Goal: Task Accomplishment & Management: Use online tool/utility

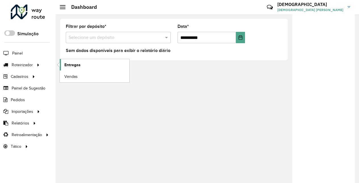
click at [66, 65] on span "Entregas" at bounding box center [72, 65] width 16 height 6
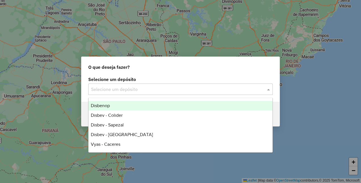
click at [130, 87] on input "text" at bounding box center [174, 89] width 167 height 7
click at [108, 104] on span "Disbenop" at bounding box center [100, 105] width 19 height 5
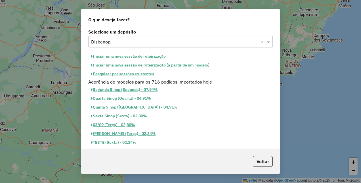
click at [144, 73] on button "Pesquisar por sessões existentes" at bounding box center [122, 74] width 68 height 9
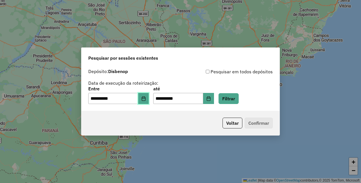
click at [145, 99] on button "Choose Date" at bounding box center [143, 98] width 11 height 11
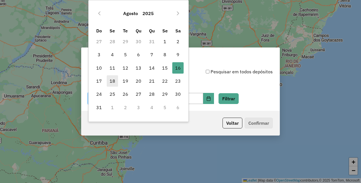
click at [110, 83] on span "18" at bounding box center [112, 80] width 11 height 11
type input "**********"
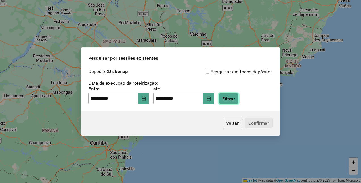
click at [239, 99] on button "Filtrar" at bounding box center [228, 98] width 20 height 11
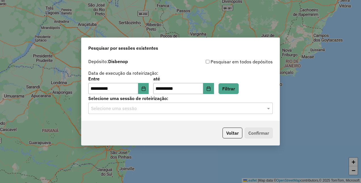
click at [155, 108] on input "text" at bounding box center [174, 108] width 167 height 7
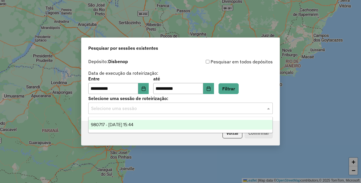
click at [129, 123] on span "980717 - 18/08/2025 15:44" at bounding box center [112, 124] width 43 height 5
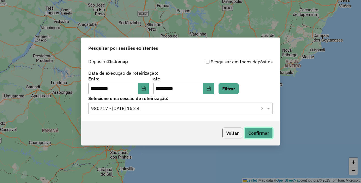
click at [263, 129] on button "Confirmar" at bounding box center [259, 132] width 28 height 11
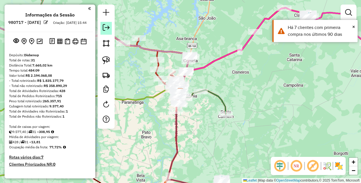
click at [109, 29] on em at bounding box center [106, 27] width 7 height 7
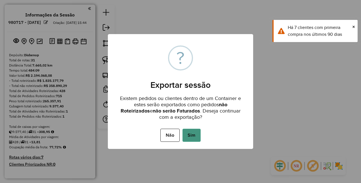
click at [194, 133] on button "Sim" at bounding box center [191, 135] width 18 height 13
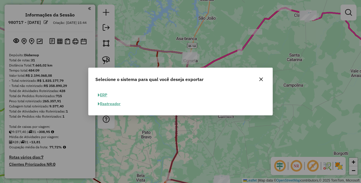
drag, startPoint x: 103, startPoint y: 95, endPoint x: 118, endPoint y: 92, distance: 15.9
click at [104, 95] on button "ERP" at bounding box center [102, 95] width 14 height 9
select select "**"
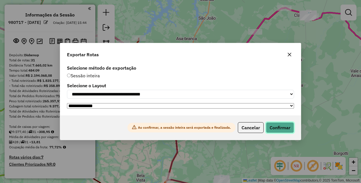
click at [275, 129] on button "Confirmar" at bounding box center [280, 127] width 28 height 11
